Goal: Find contact information: Find contact information

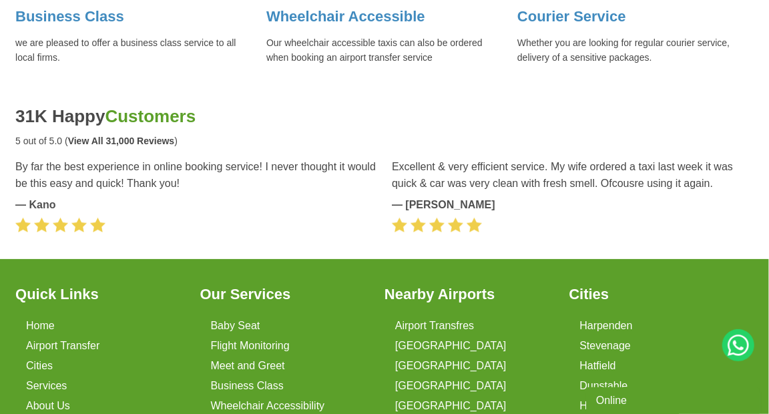
scroll to position [1877, 0]
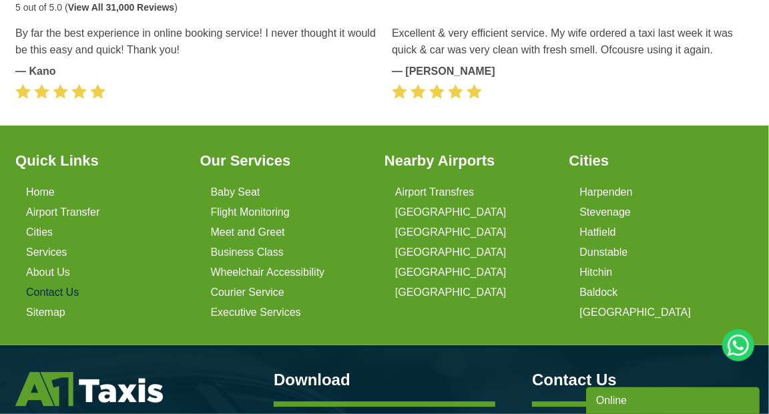
click at [73, 286] on link "Contact Us" at bounding box center [52, 292] width 53 height 12
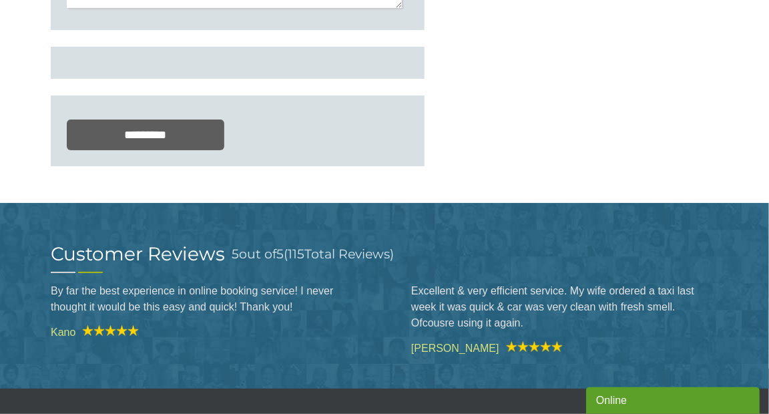
scroll to position [571, 0]
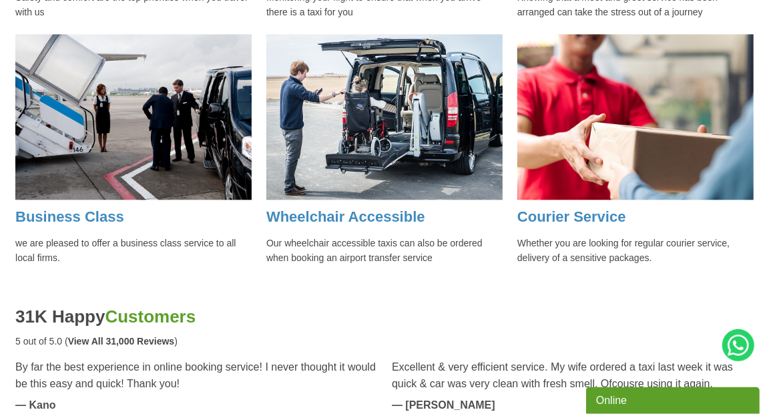
scroll to position [1276, 0]
